Goal: Find specific page/section: Find specific page/section

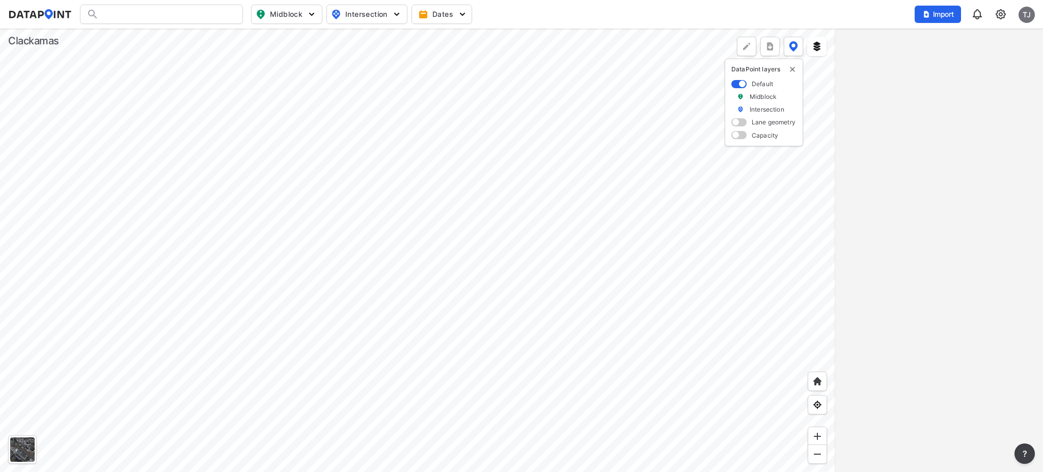
click at [996, 15] on img at bounding box center [1000, 14] width 12 height 12
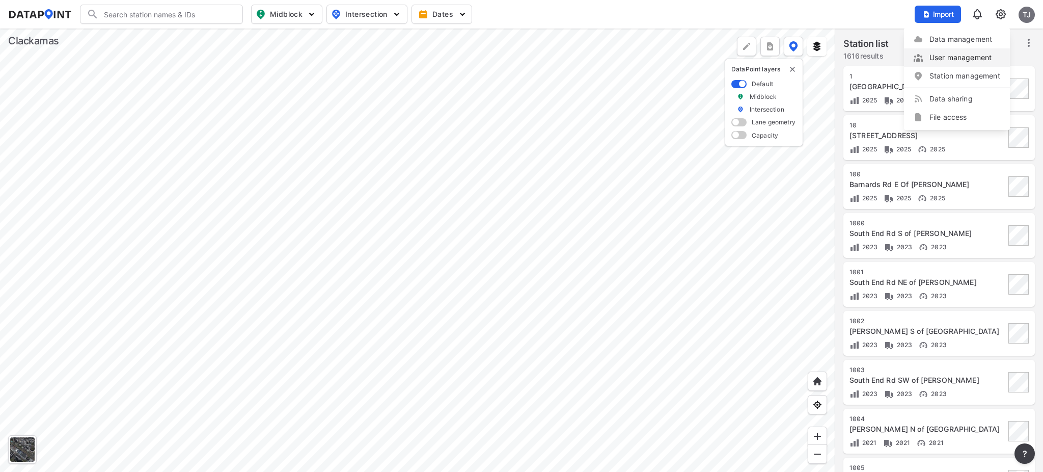
click at [964, 60] on link "User management" at bounding box center [957, 57] width 88 height 10
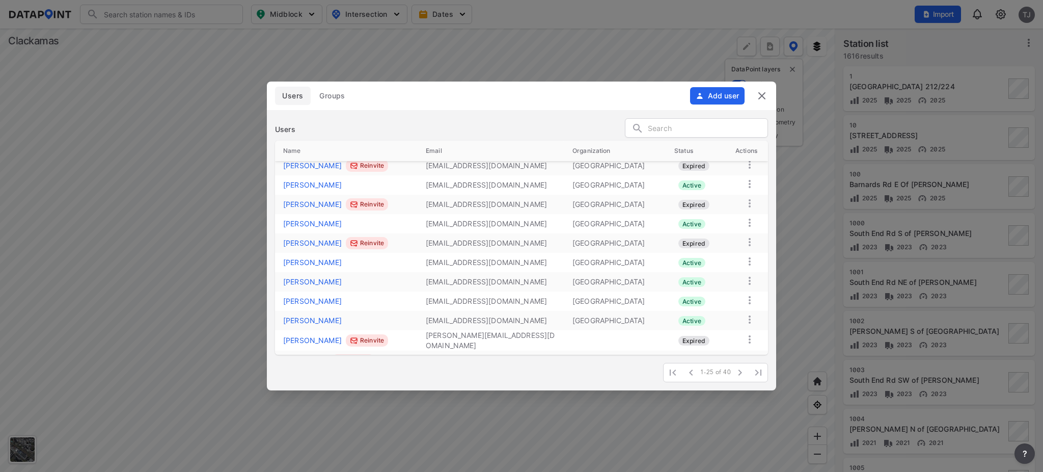
scroll to position [183, 0]
click at [704, 128] on input "text" at bounding box center [708, 128] width 120 height 15
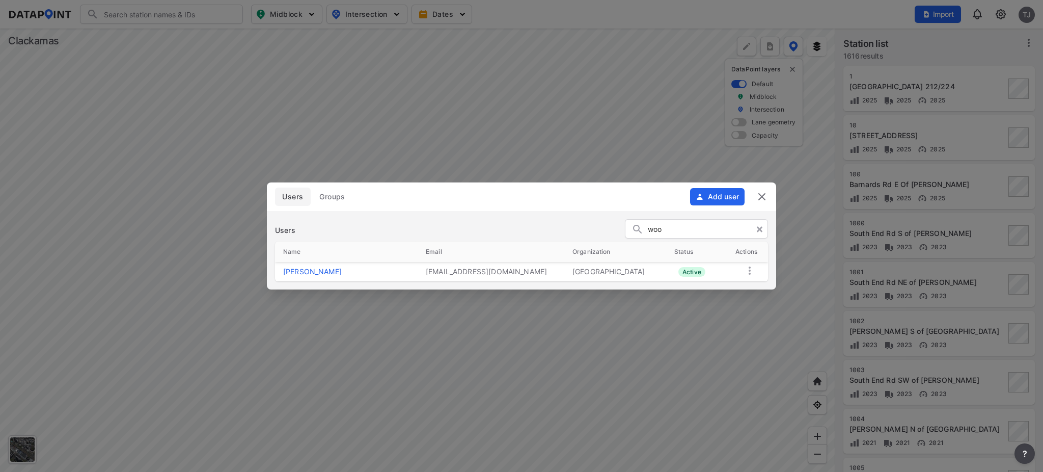
type input "woo"
click at [764, 194] on img at bounding box center [762, 196] width 12 height 12
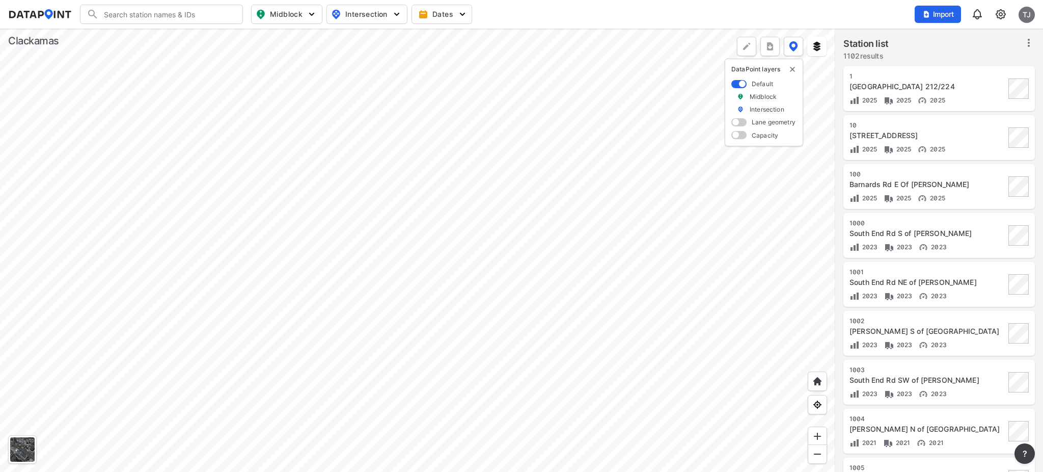
click at [473, 157] on div at bounding box center [417, 250] width 835 height 443
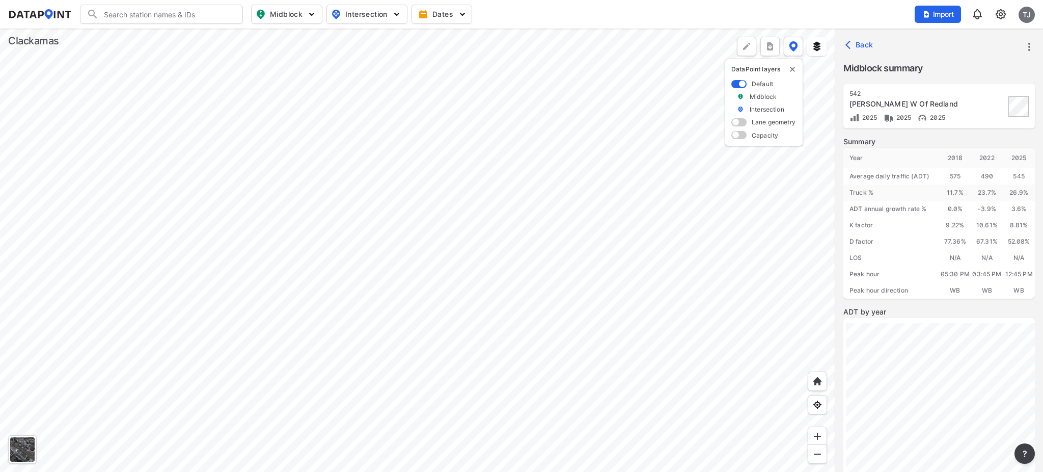
click at [499, 204] on div at bounding box center [417, 250] width 835 height 443
click at [294, 12] on span "Midblock" at bounding box center [286, 14] width 60 height 12
click at [147, 288] on div at bounding box center [417, 250] width 835 height 443
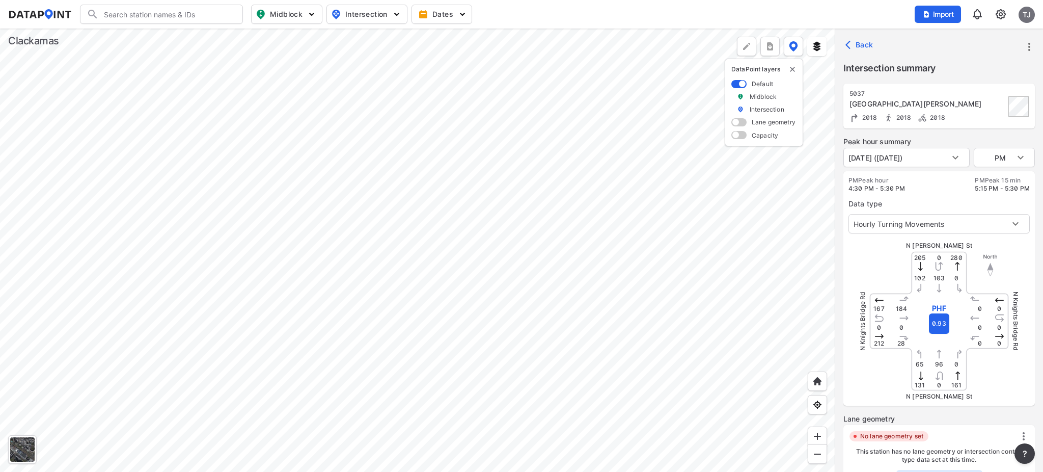
scroll to position [149, 0]
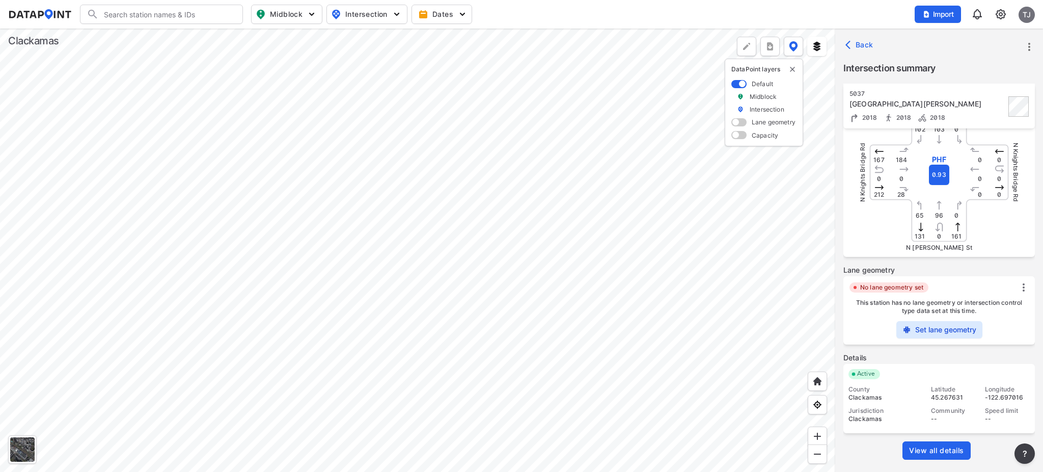
click at [942, 451] on span "View all details" at bounding box center [936, 450] width 55 height 10
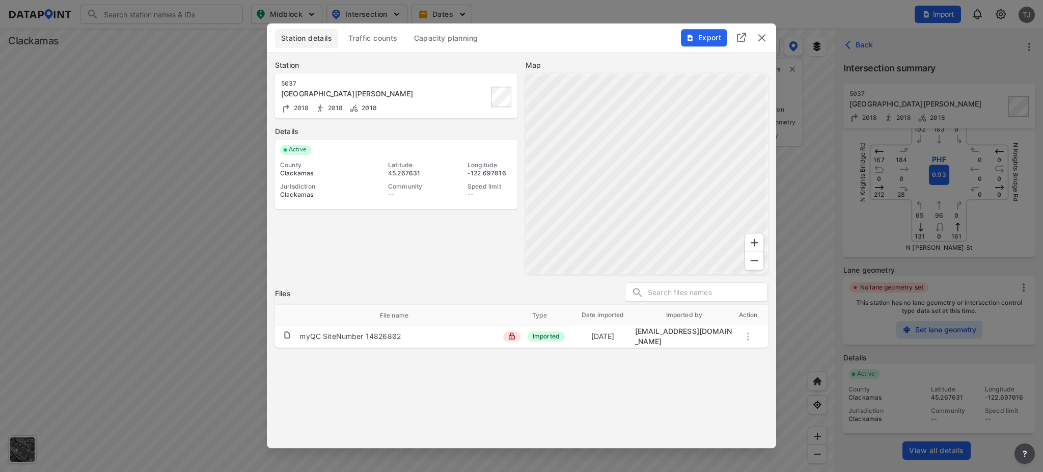
click at [347, 37] on button "Traffic counts" at bounding box center [373, 38] width 62 height 19
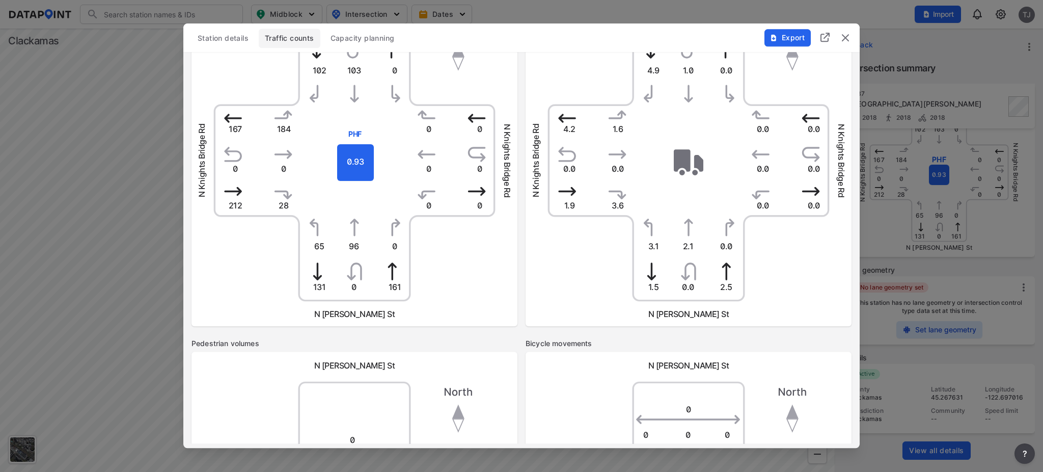
scroll to position [0, 0]
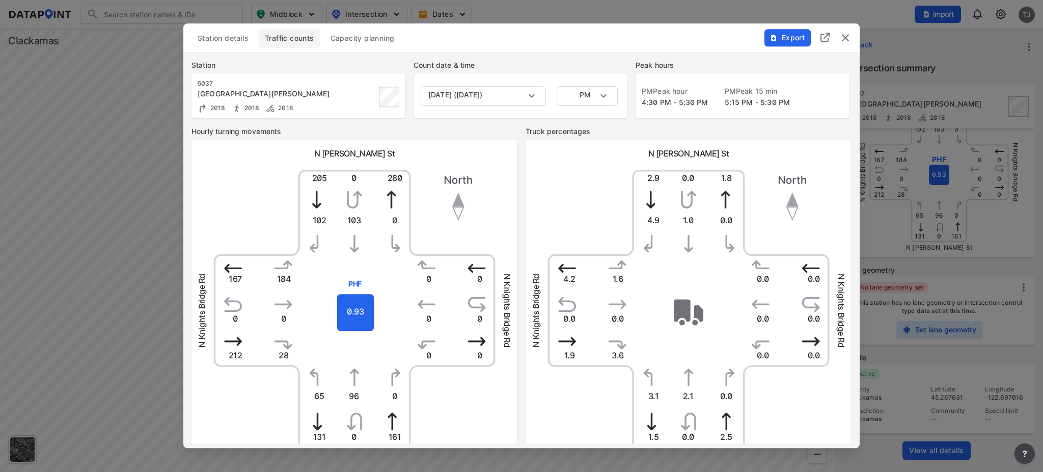
click at [844, 40] on img "delete" at bounding box center [845, 38] width 12 height 12
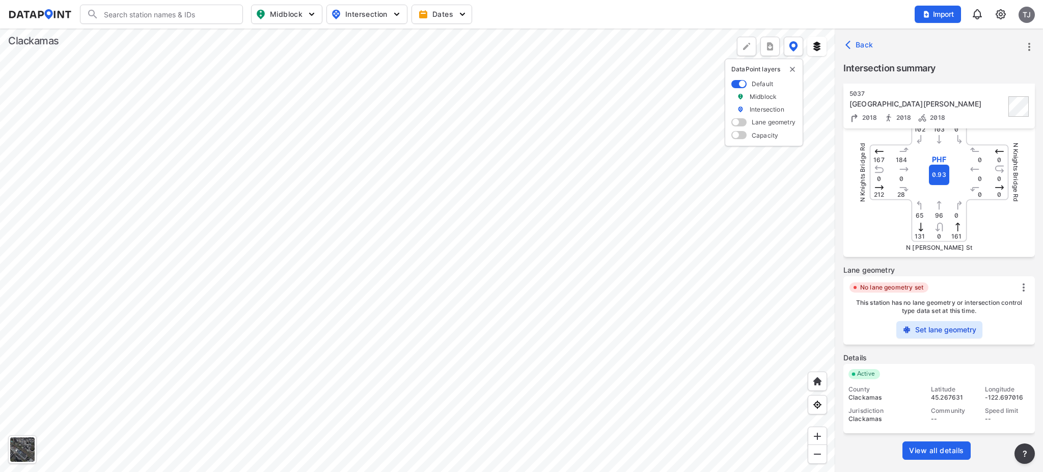
click at [1001, 12] on img at bounding box center [1000, 14] width 12 height 12
click at [943, 60] on link "User management" at bounding box center [957, 57] width 88 height 10
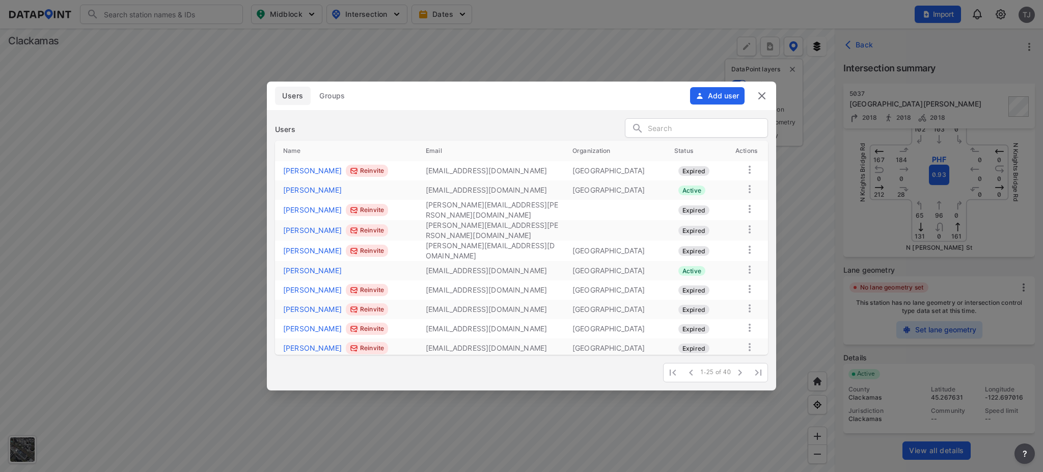
click at [670, 135] on input "text" at bounding box center [708, 128] width 120 height 15
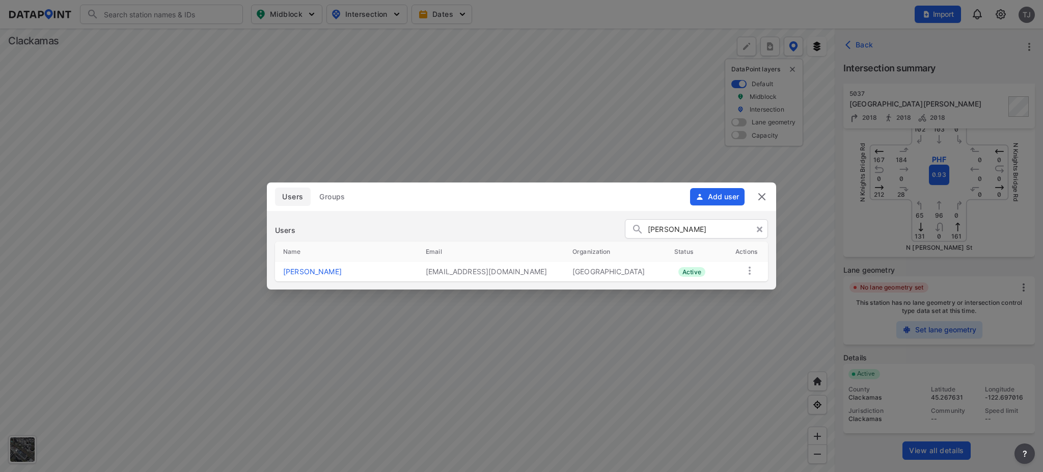
type input "[PERSON_NAME]"
click at [762, 194] on img at bounding box center [762, 196] width 12 height 12
